Goal: Information Seeking & Learning: Find specific fact

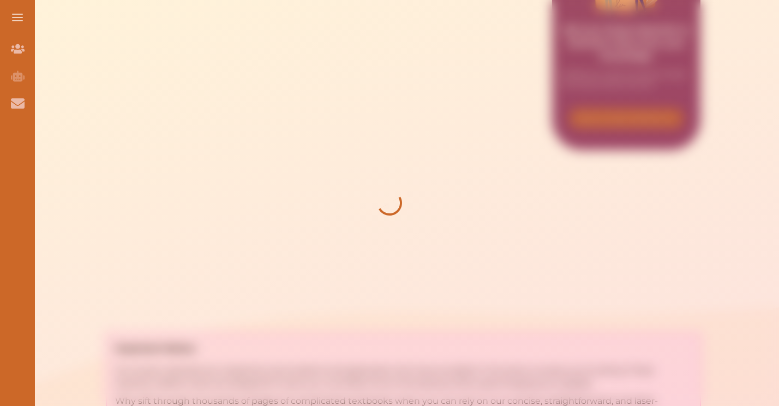
scroll to position [289, 0]
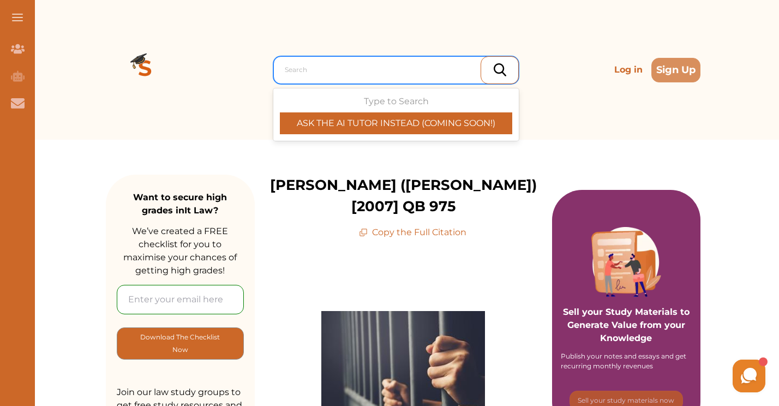
click at [369, 70] on div at bounding box center [399, 69] width 228 height 15
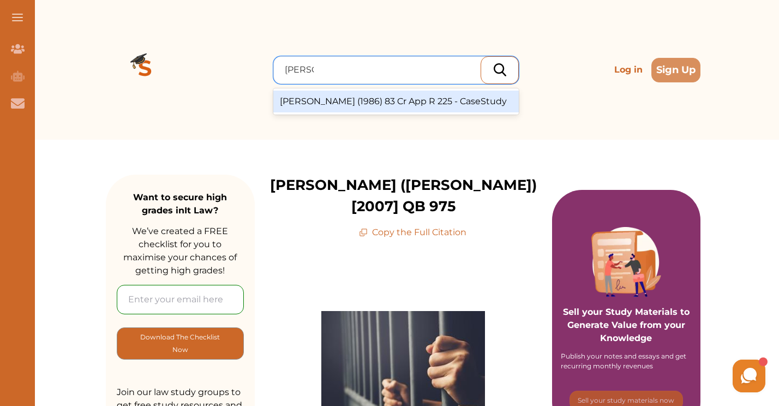
type input "Willer"
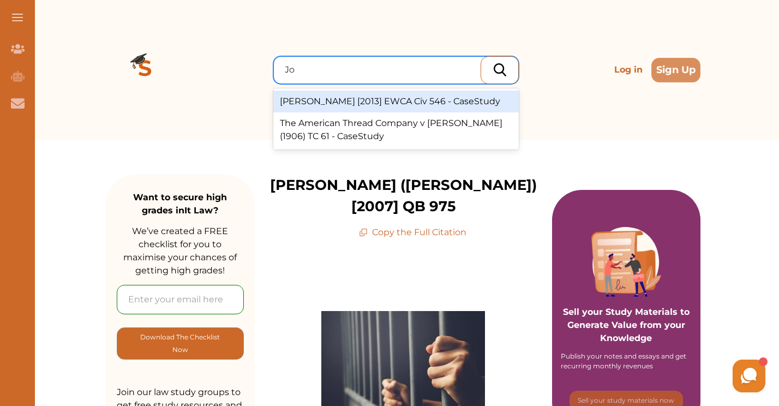
type input "J"
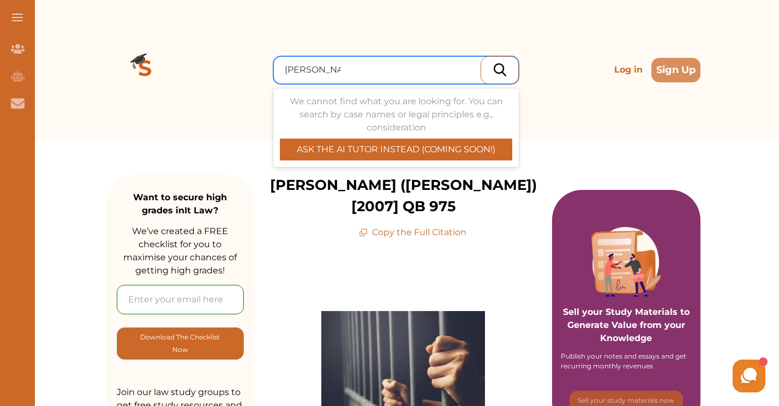
type input "Willer v Joyce"
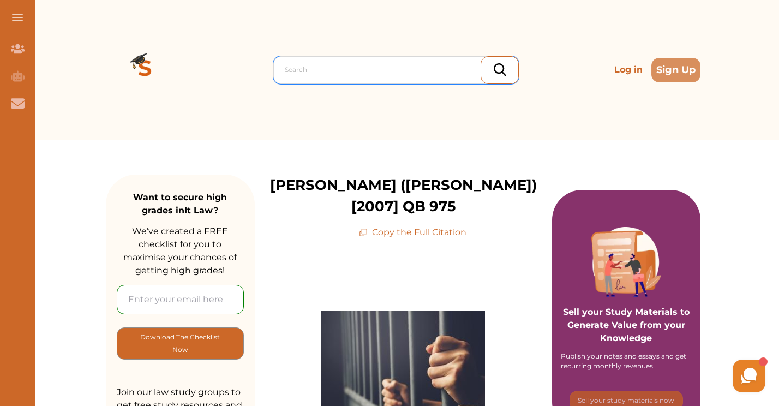
drag, startPoint x: 308, startPoint y: 79, endPoint x: 316, endPoint y: 11, distance: 67.6
click at [316, 11] on div "Search Log in Sign Up" at bounding box center [403, 70] width 594 height 140
